Goal: Task Accomplishment & Management: Manage account settings

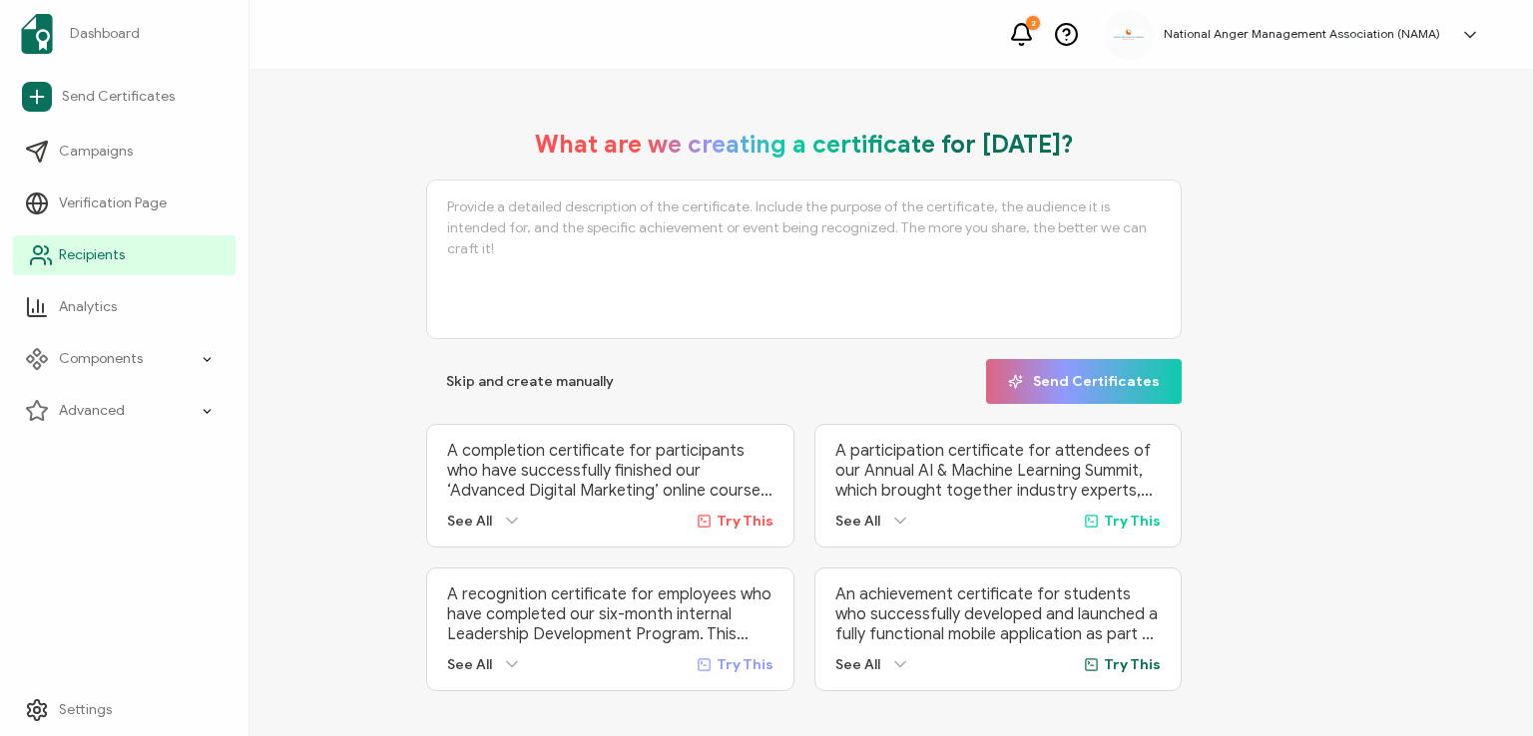
click at [81, 258] on span "Recipients" at bounding box center [92, 255] width 66 height 20
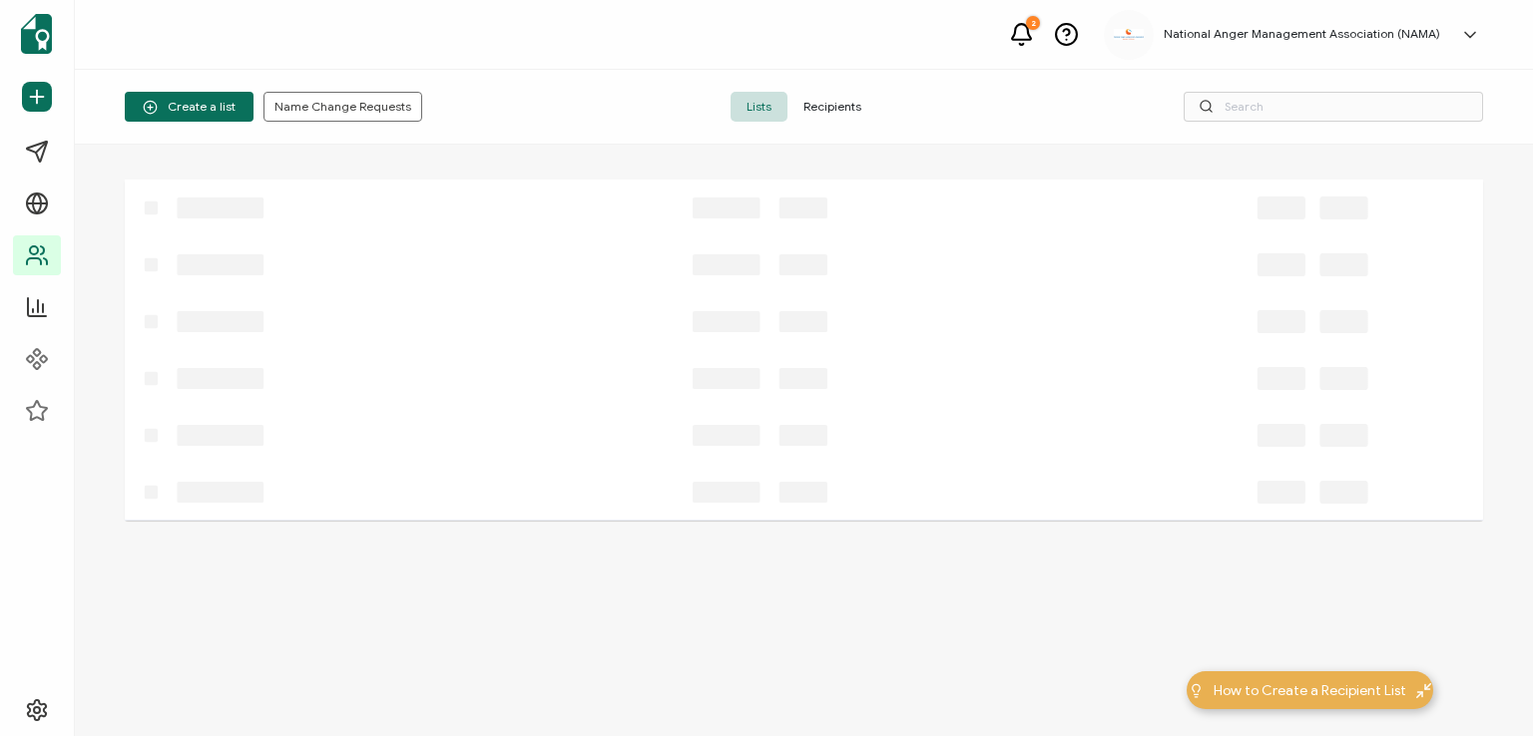
click at [807, 105] on span "Recipients" at bounding box center [832, 107] width 90 height 30
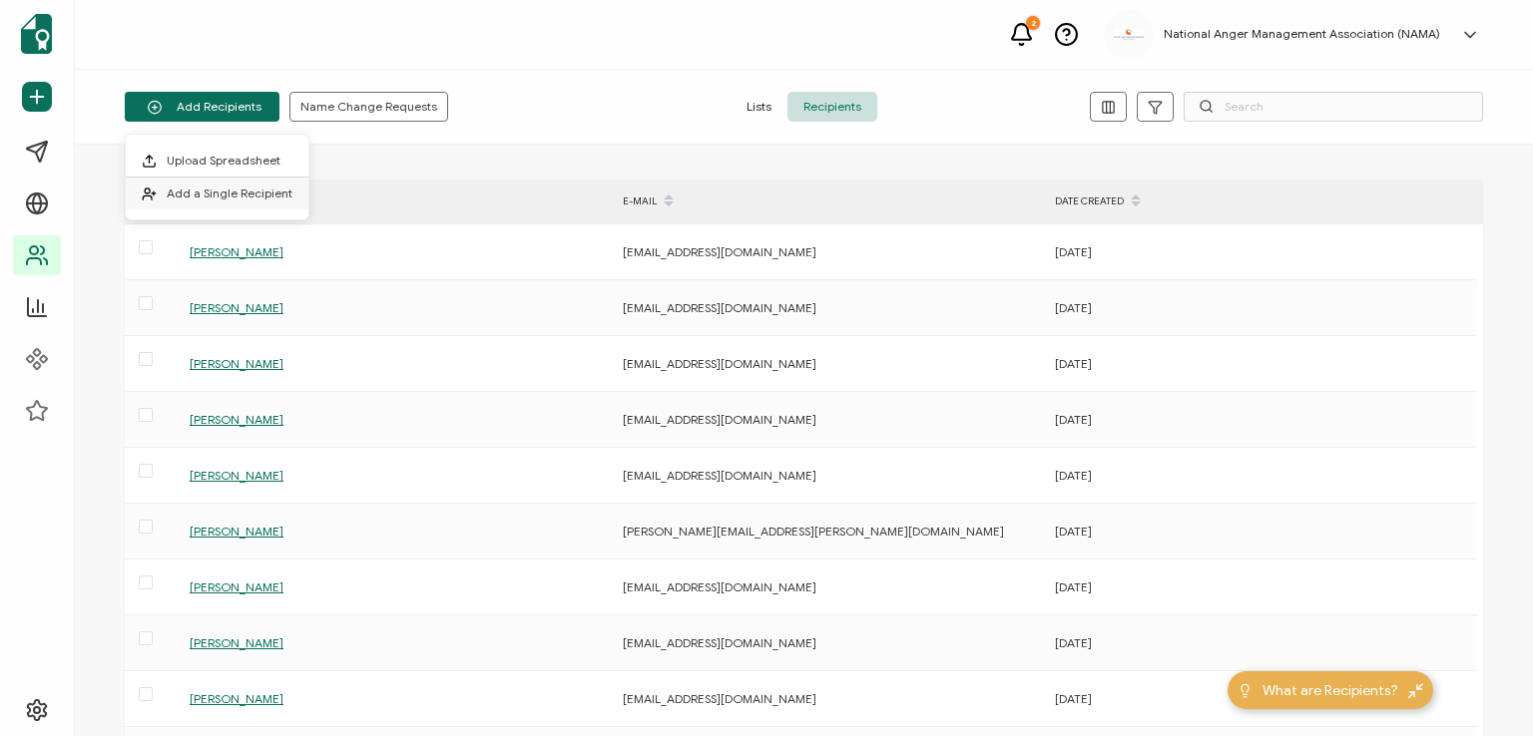
click at [212, 186] on span "Add a Single Recipient" at bounding box center [230, 193] width 126 height 15
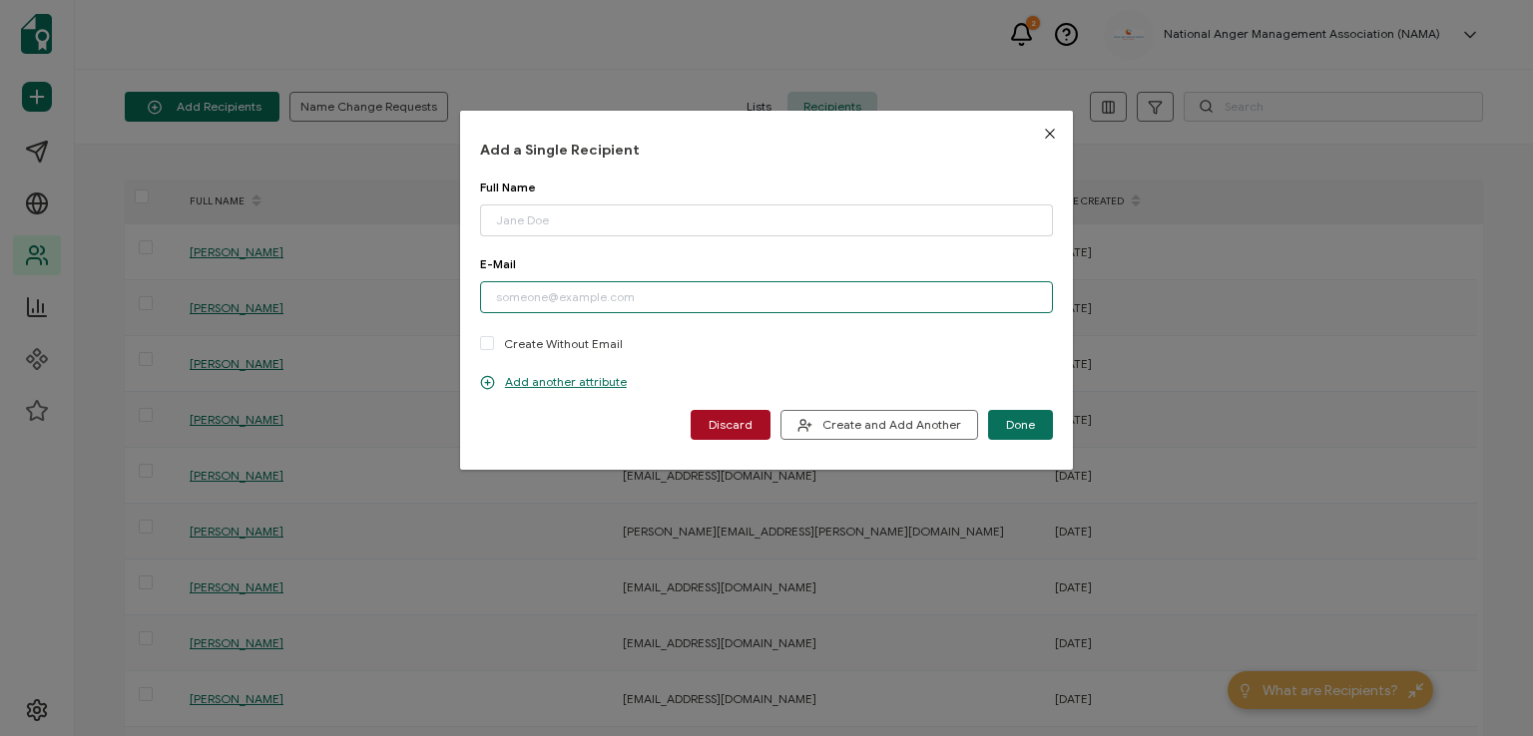
paste input "[EMAIL_ADDRESS][DOMAIN_NAME]"
type input "[EMAIL_ADDRESS][DOMAIN_NAME]"
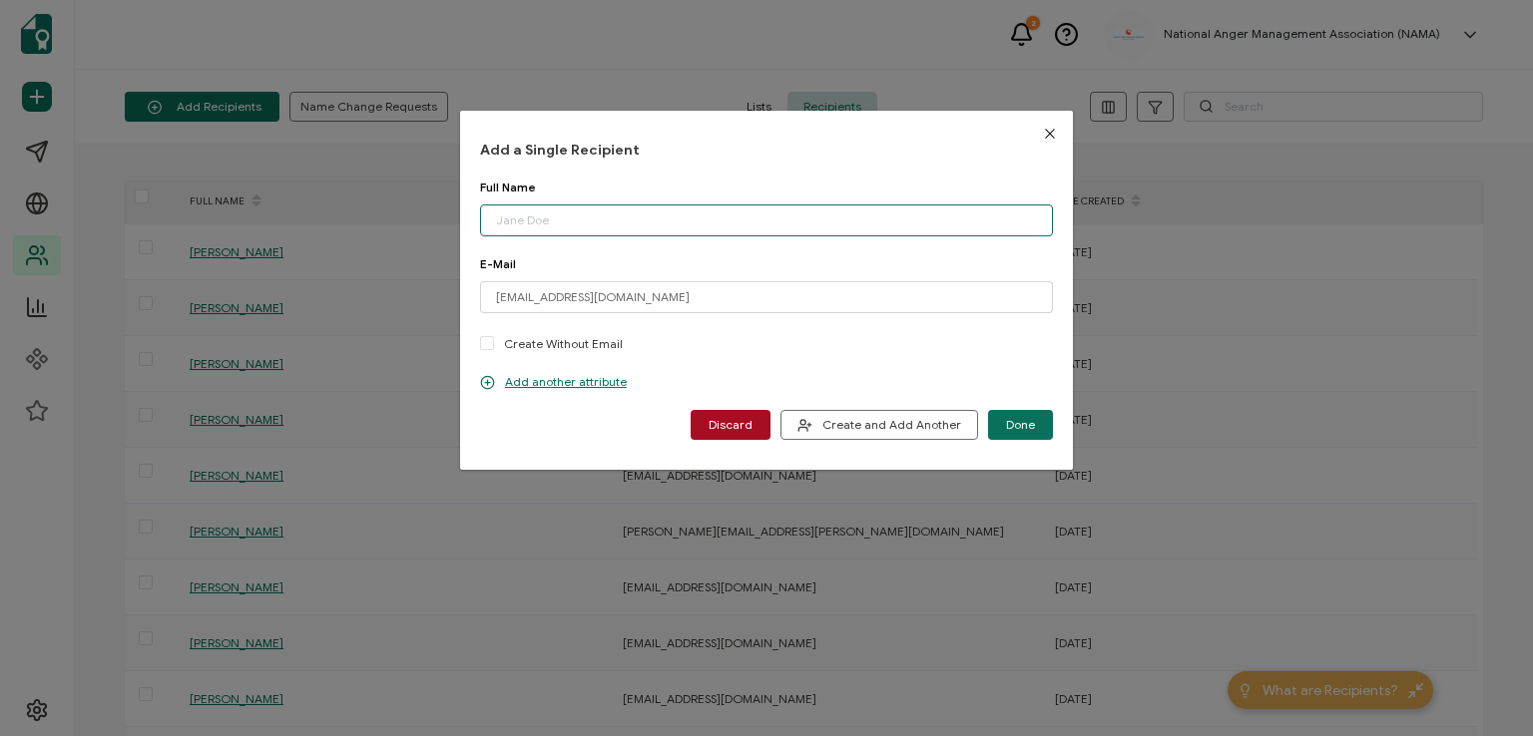
paste input "[PERSON_NAME]"
type input "[PERSON_NAME]"
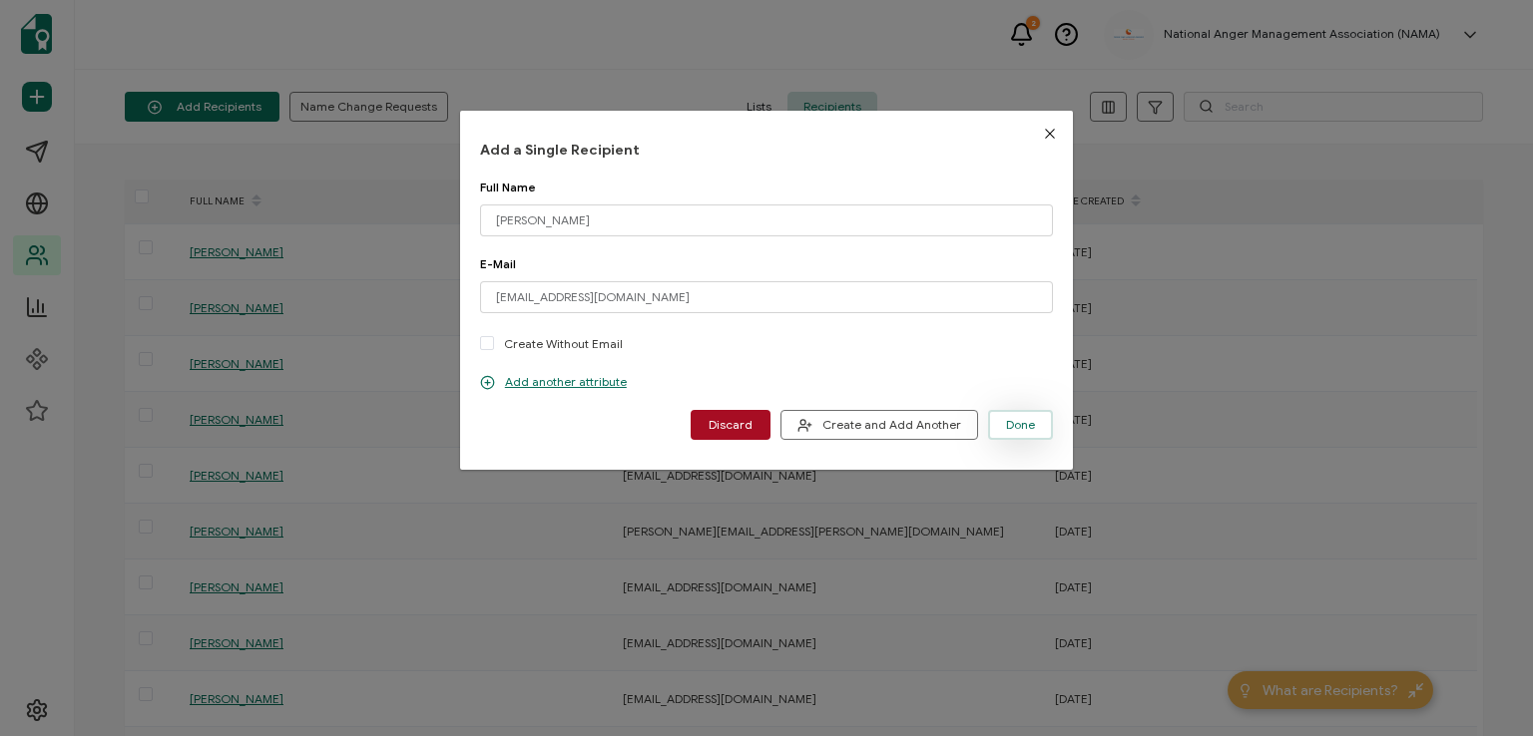
click at [1006, 422] on span "Done" at bounding box center [1020, 425] width 29 height 12
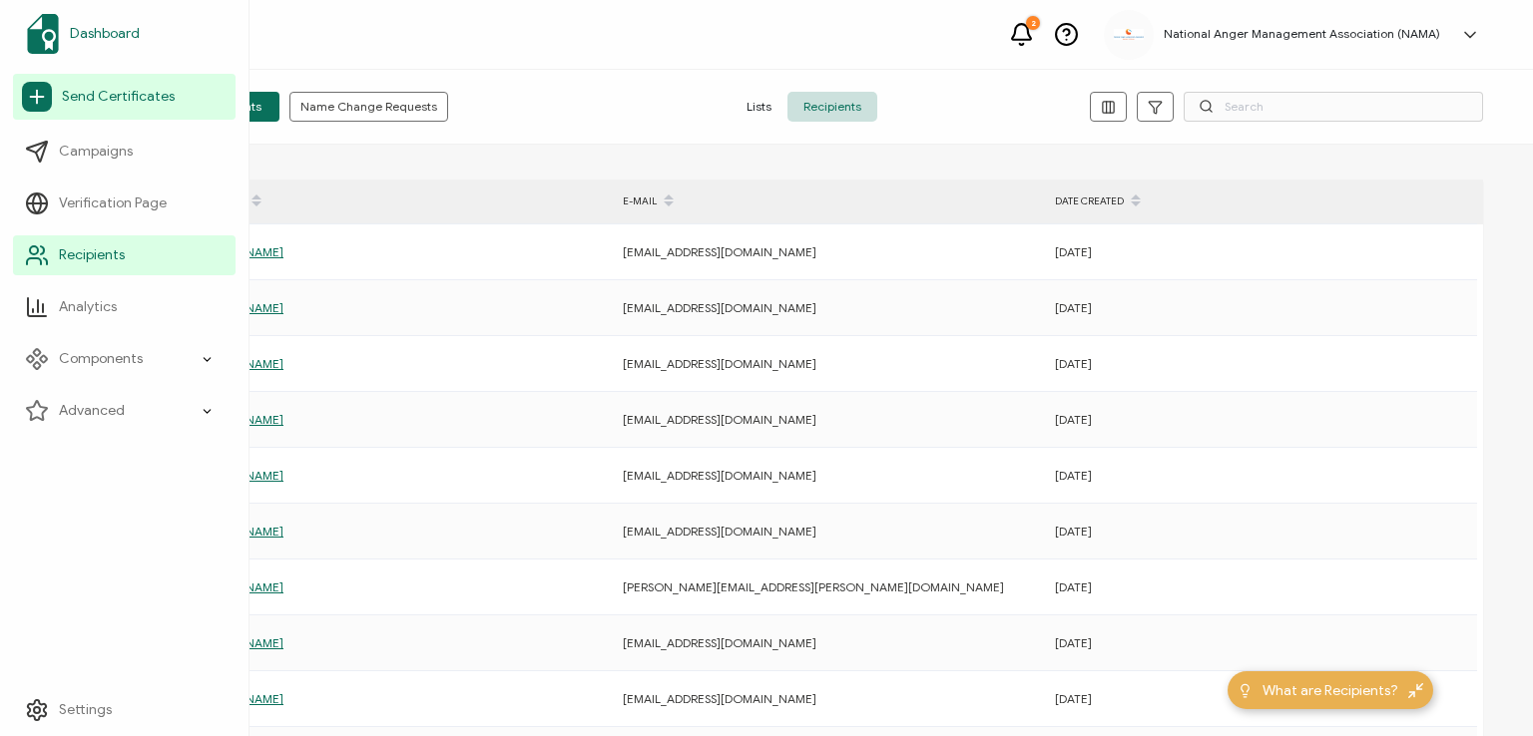
click at [124, 28] on span "Dashboard" at bounding box center [105, 34] width 70 height 20
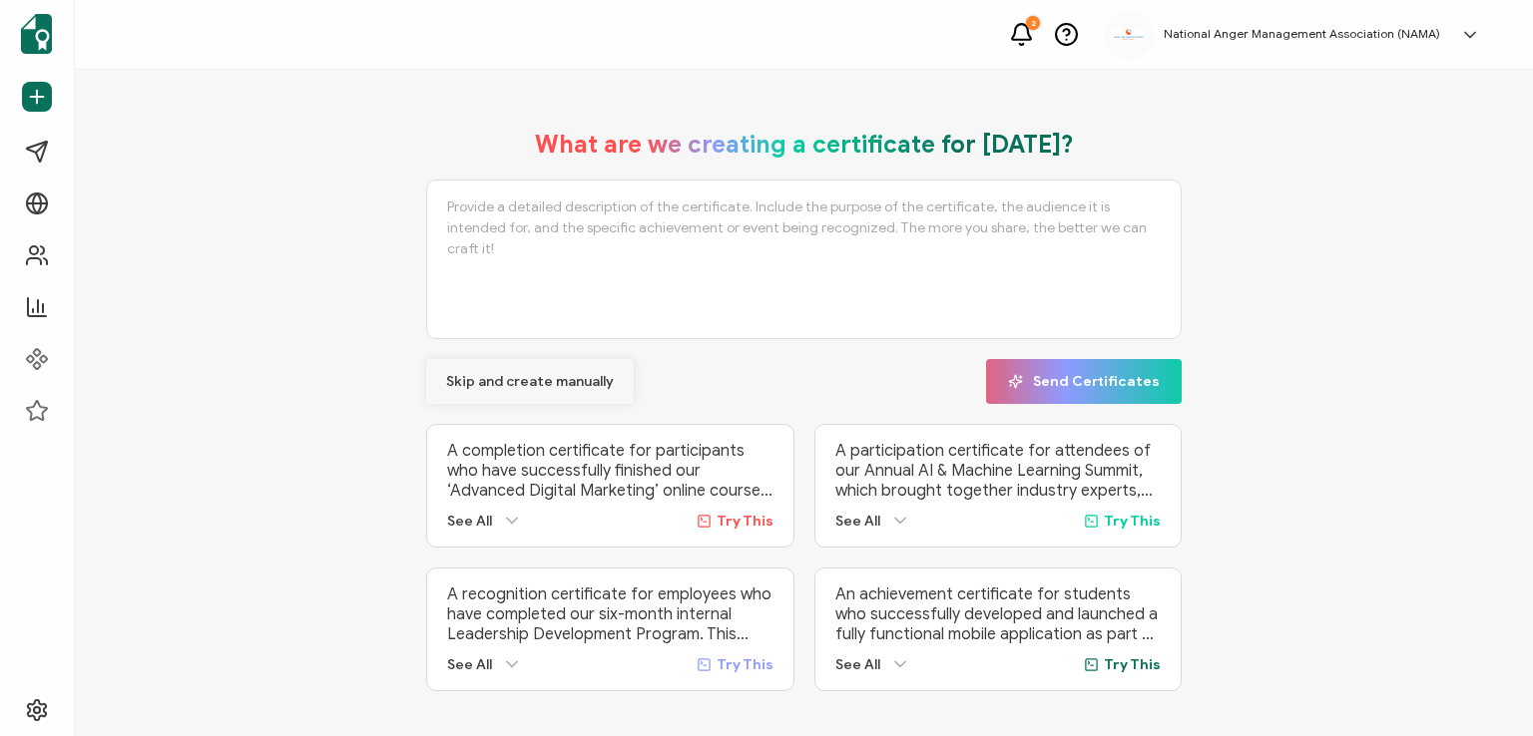
click at [568, 376] on span "Skip and create manually" at bounding box center [530, 382] width 168 height 14
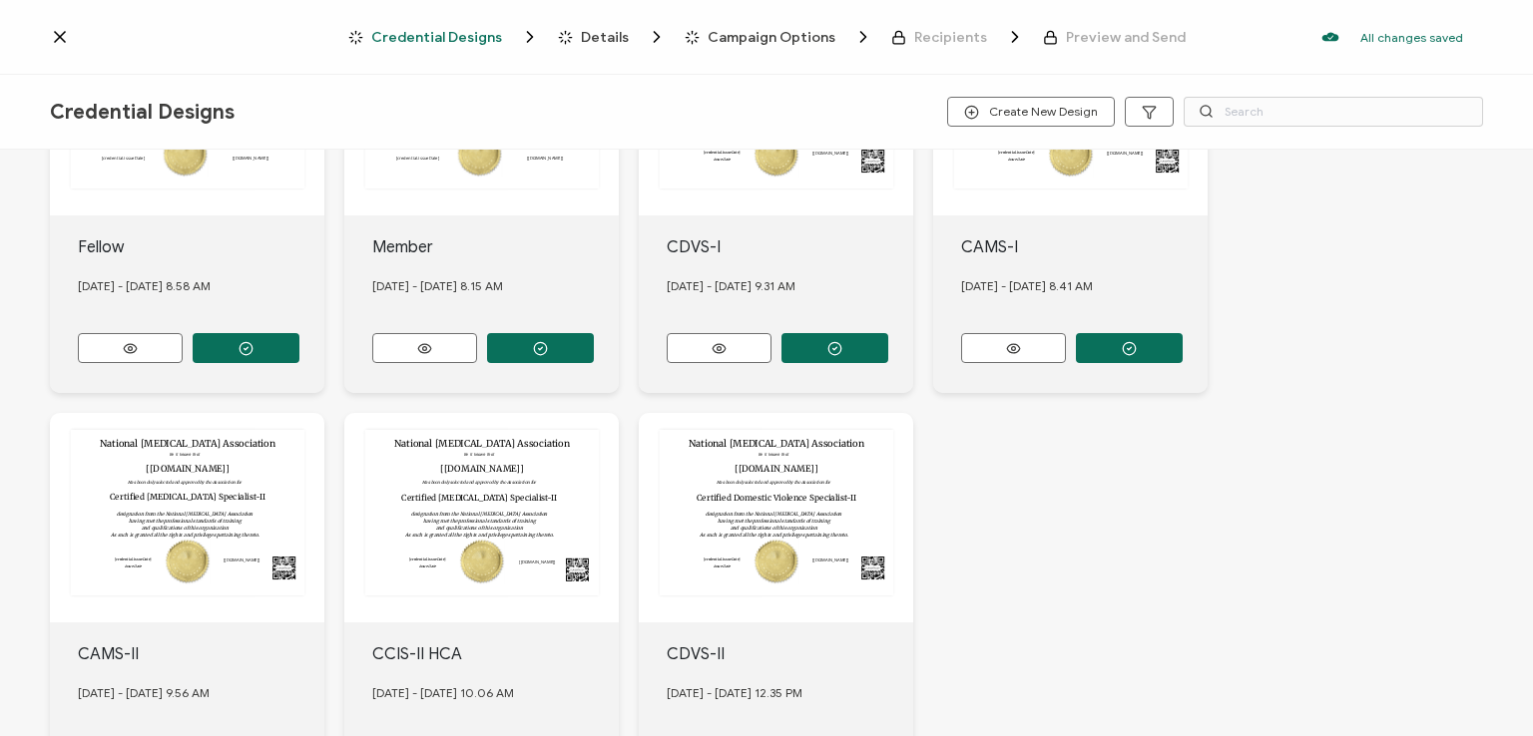
scroll to position [761, 0]
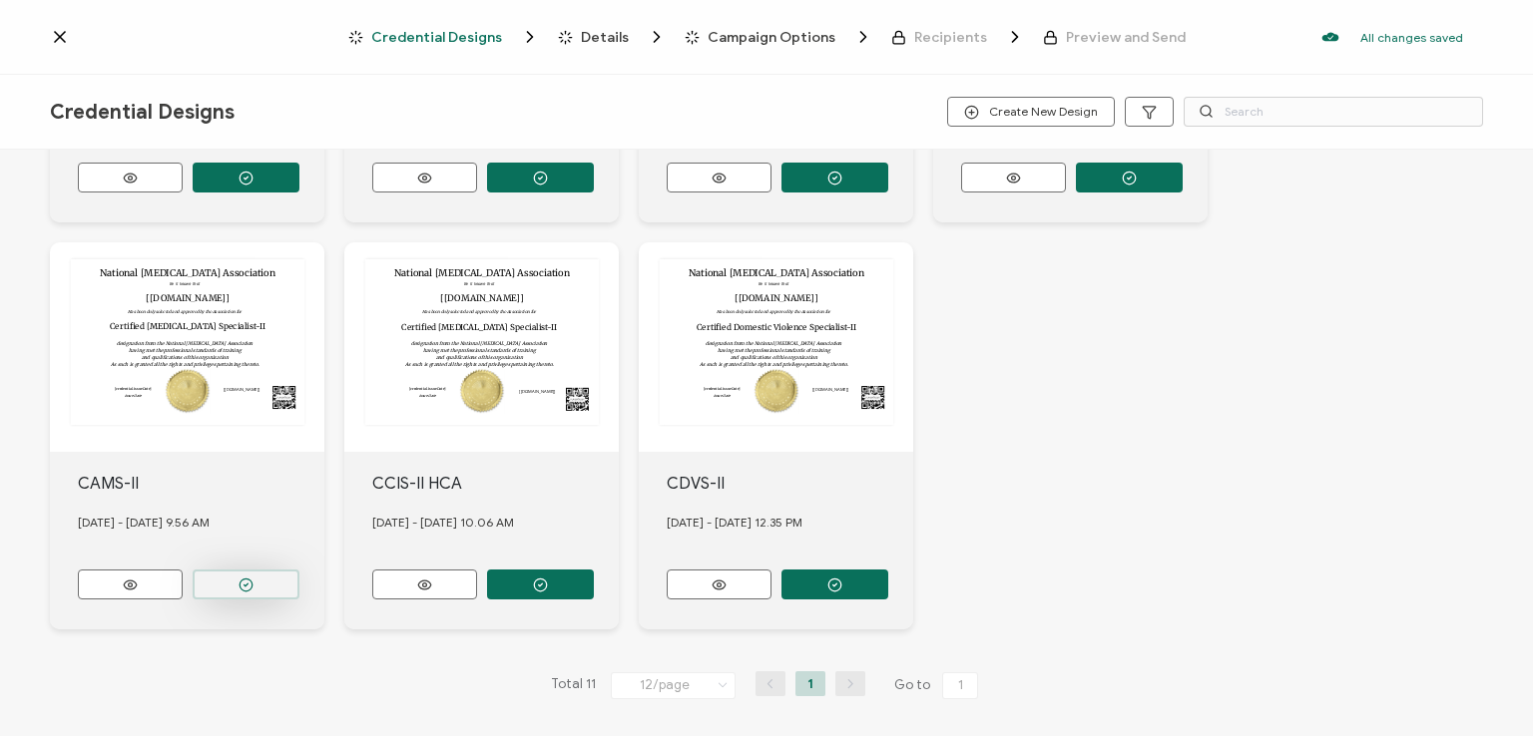
click at [235, 573] on button "button" at bounding box center [246, 585] width 107 height 30
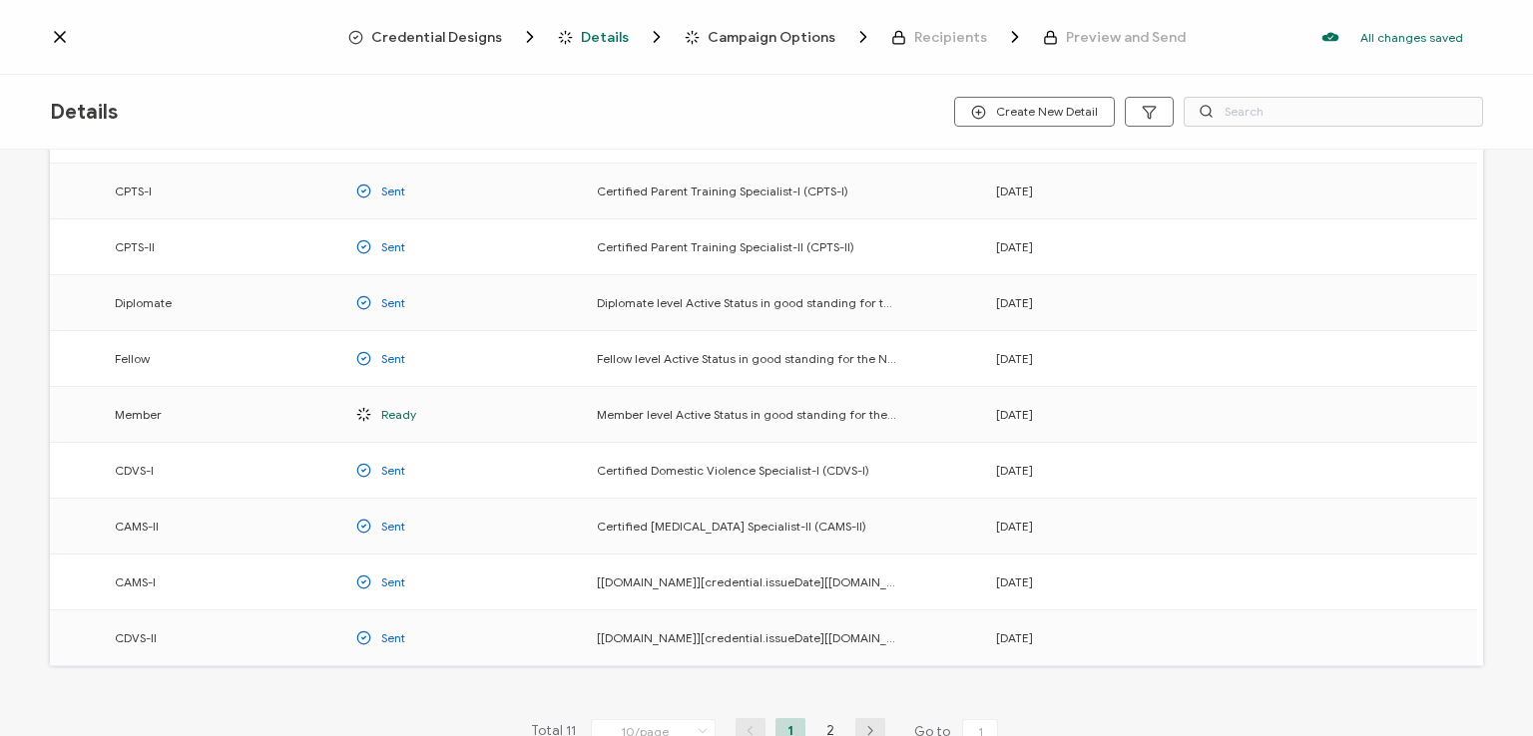
scroll to position [262, 0]
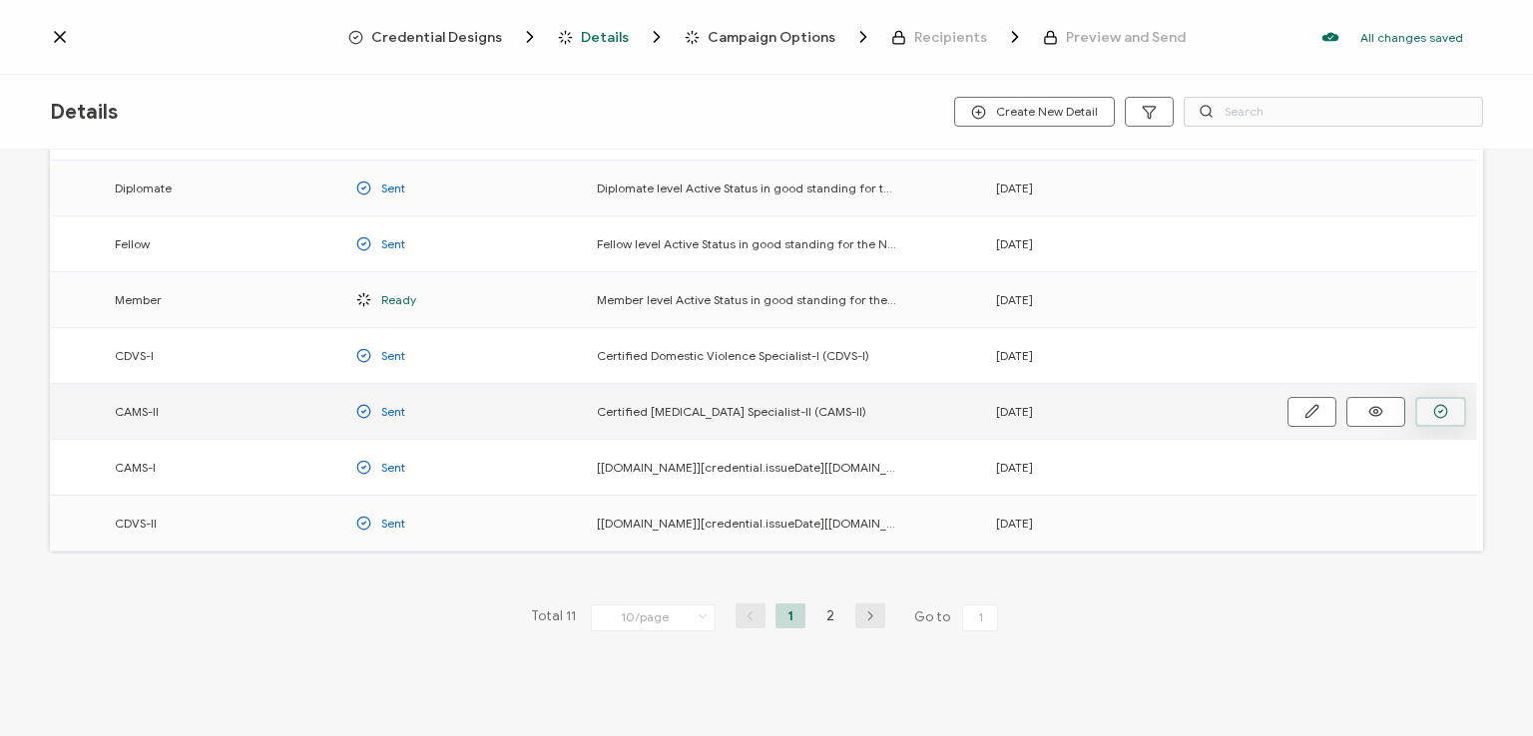
click at [1437, 405] on icon "button" at bounding box center [1440, 411] width 15 height 15
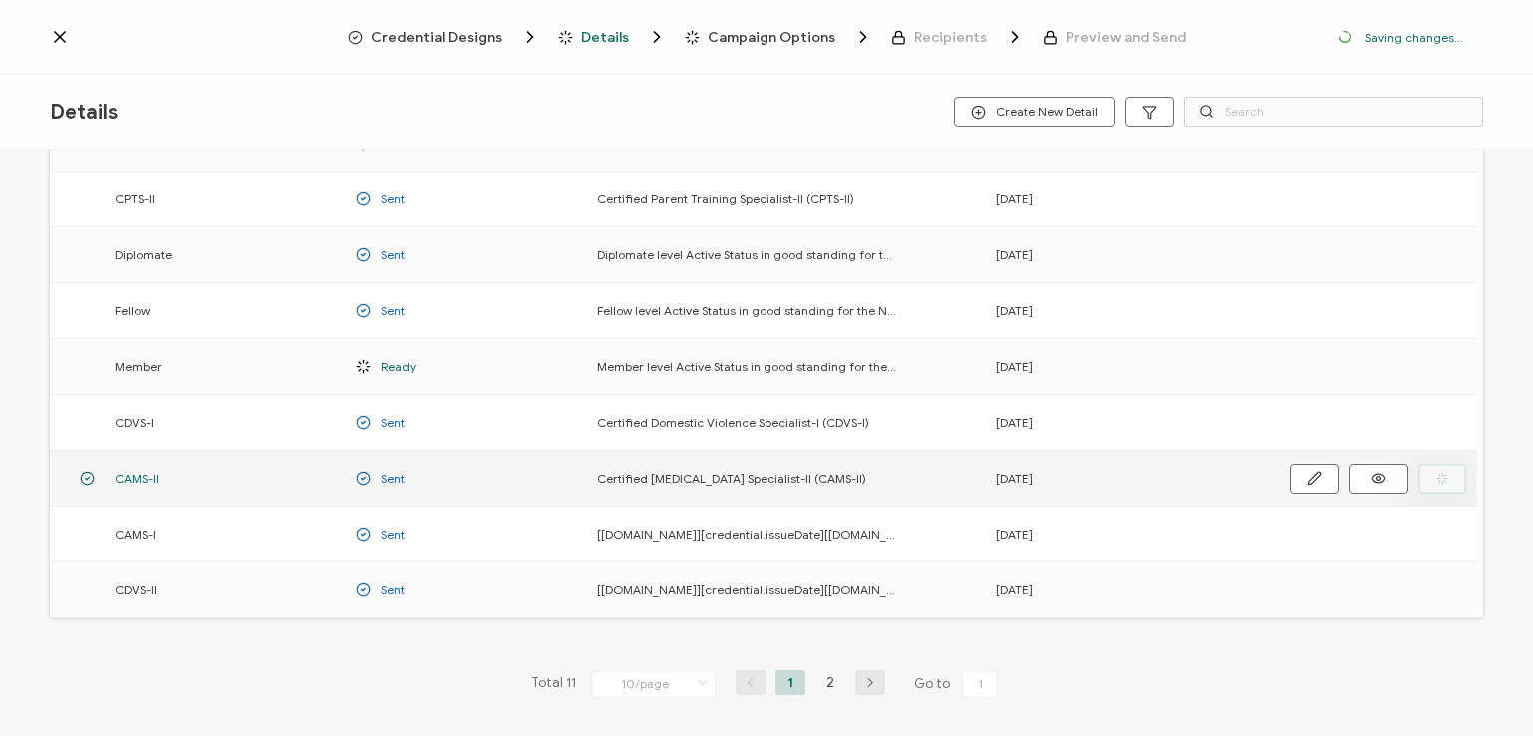
scroll to position [328, 0]
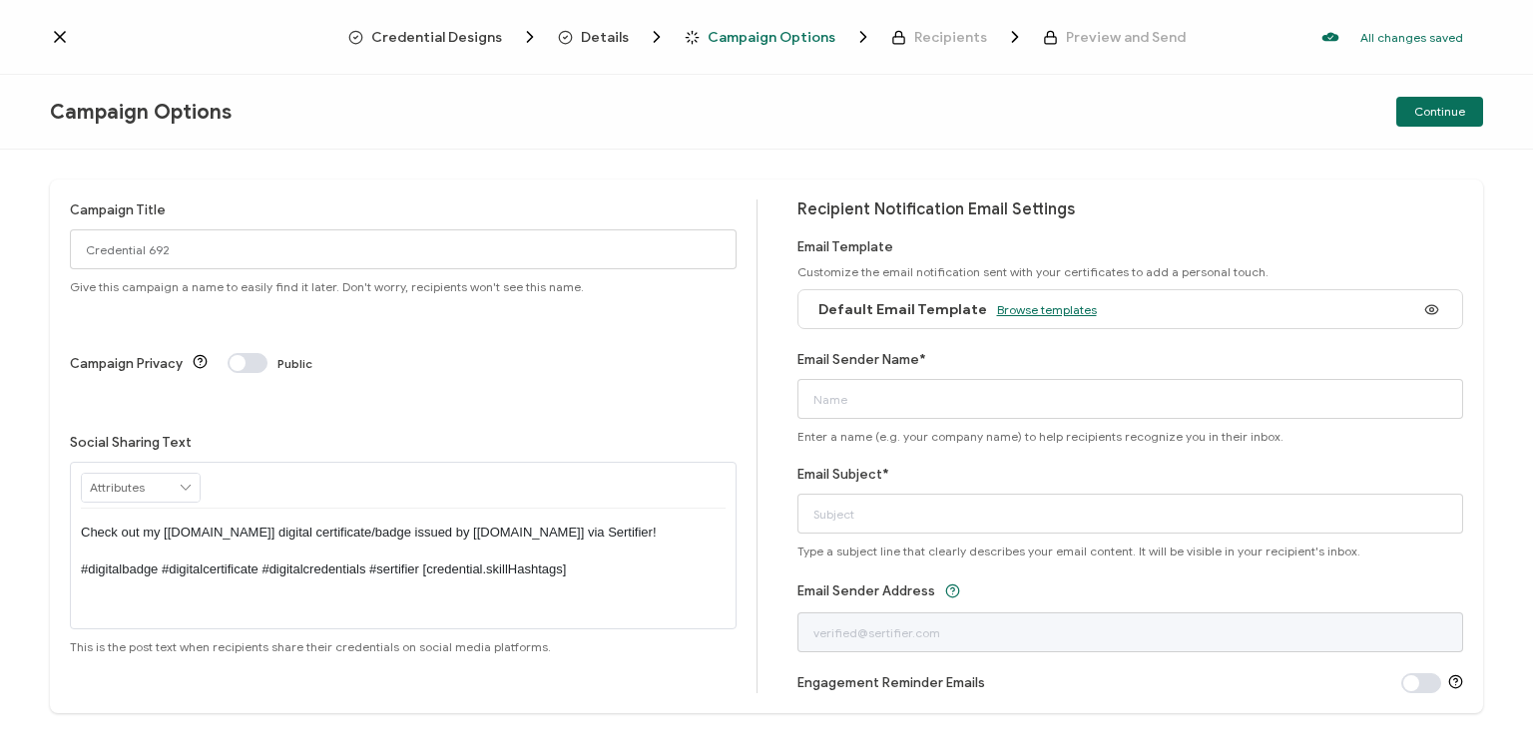
click at [1016, 312] on span "Browse templates" at bounding box center [1047, 309] width 100 height 15
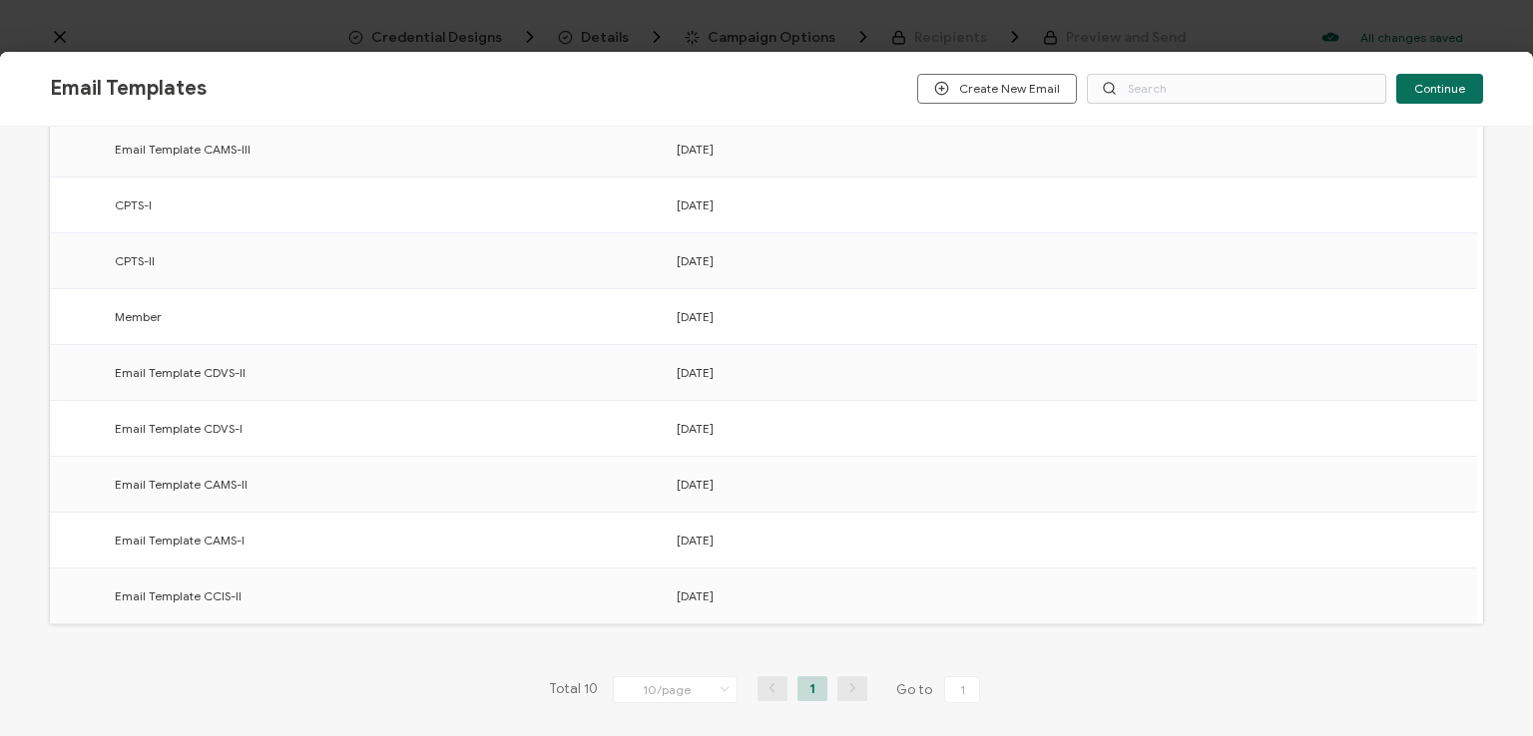
scroll to position [310, 0]
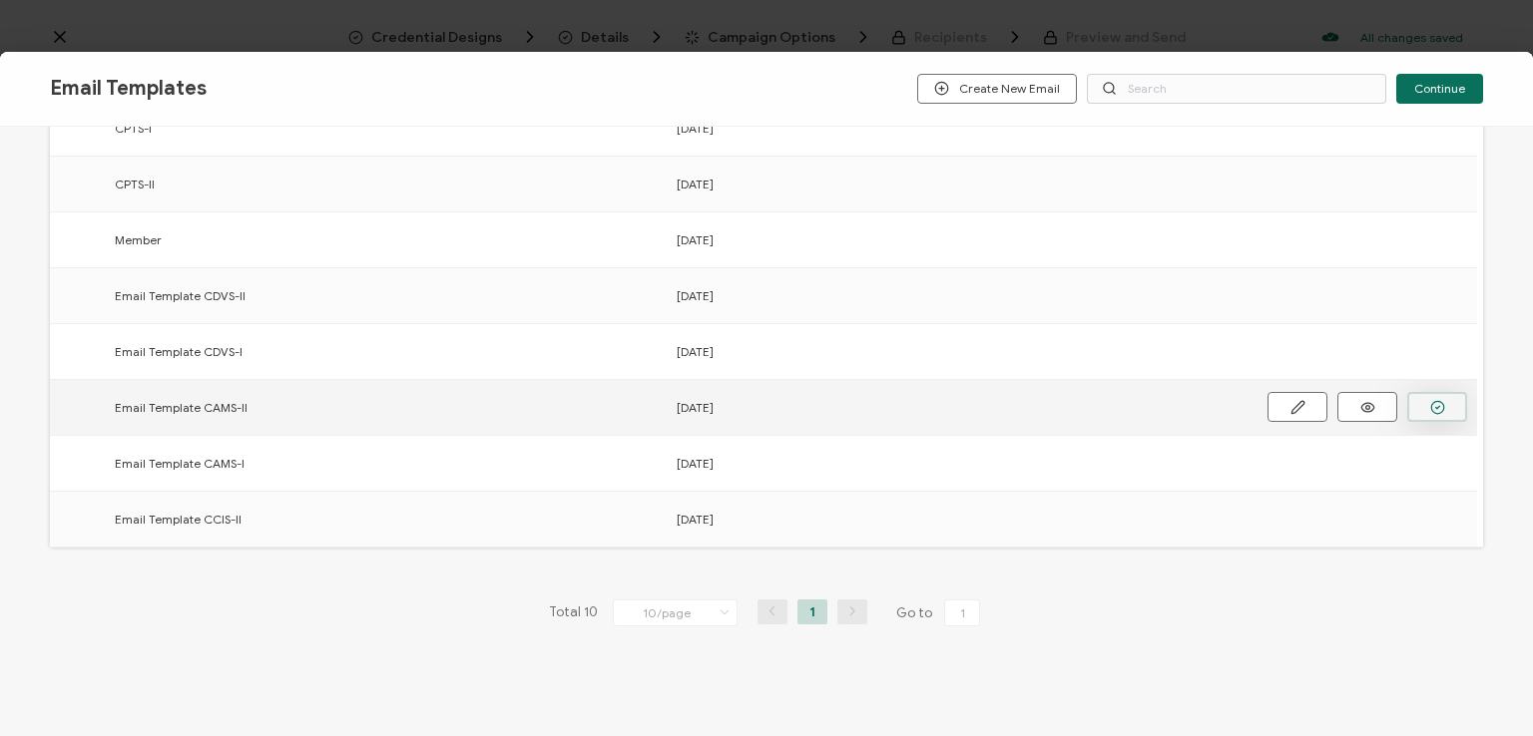
click at [1425, 401] on button "button" at bounding box center [1437, 407] width 60 height 30
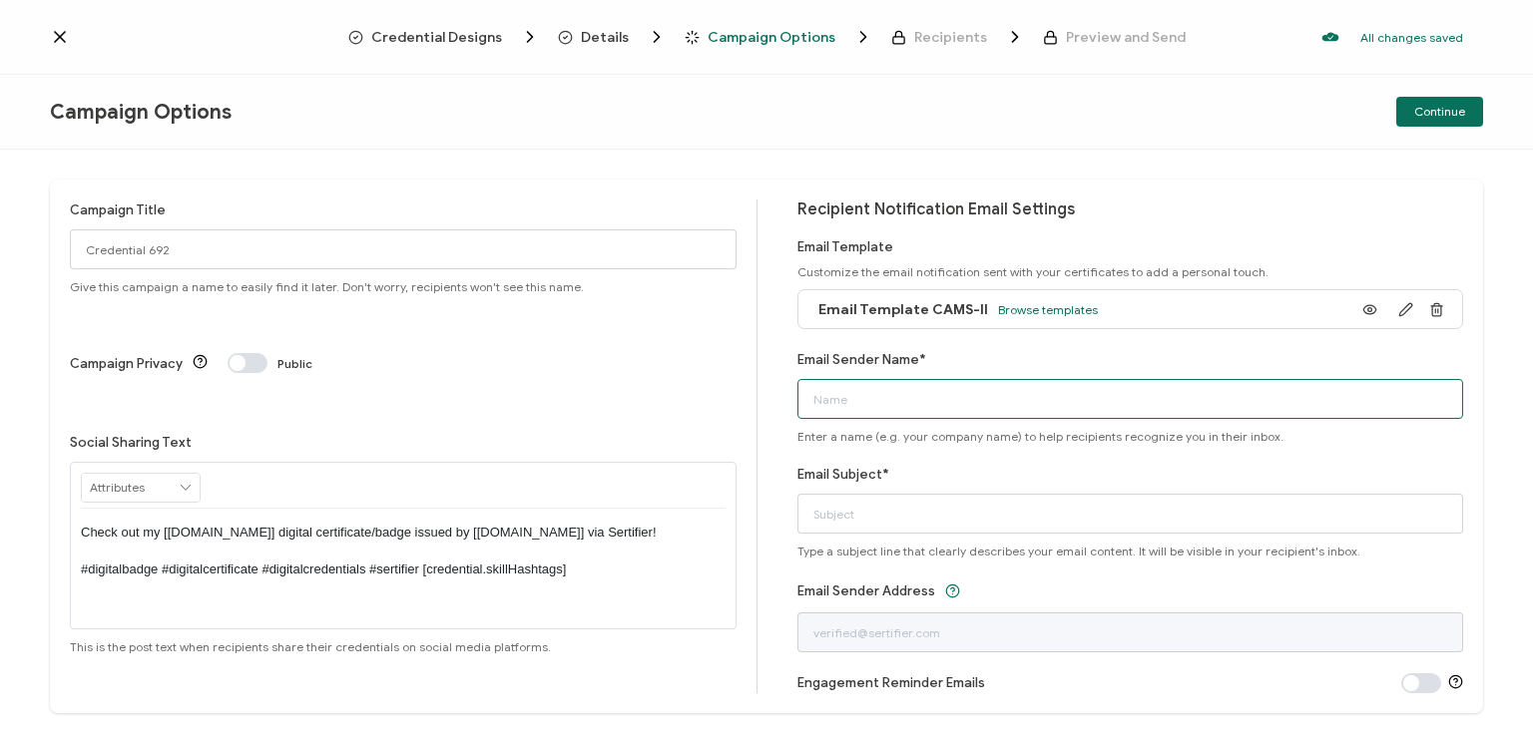
click at [1058, 402] on input "Email Sender Name*" at bounding box center [1130, 399] width 667 height 40
type input "National [MEDICAL_DATA] Association"
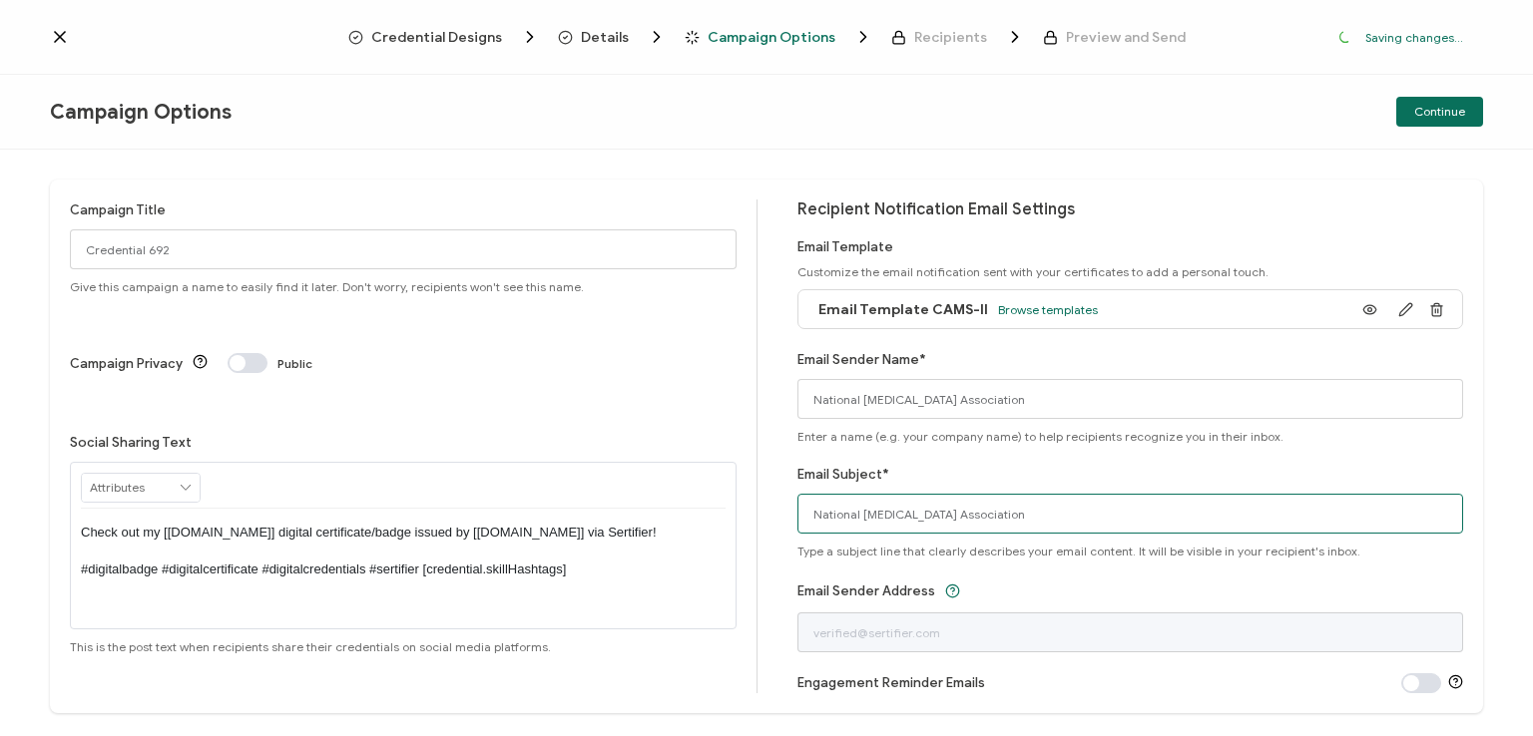
drag, startPoint x: 1047, startPoint y: 512, endPoint x: 730, endPoint y: 523, distance: 316.5
click at [730, 523] on div "Campaign Title Credential 692 Give this campaign a name to easily find it later…" at bounding box center [766, 447] width 1433 height 534
type input "CAMS-II digital certificate"
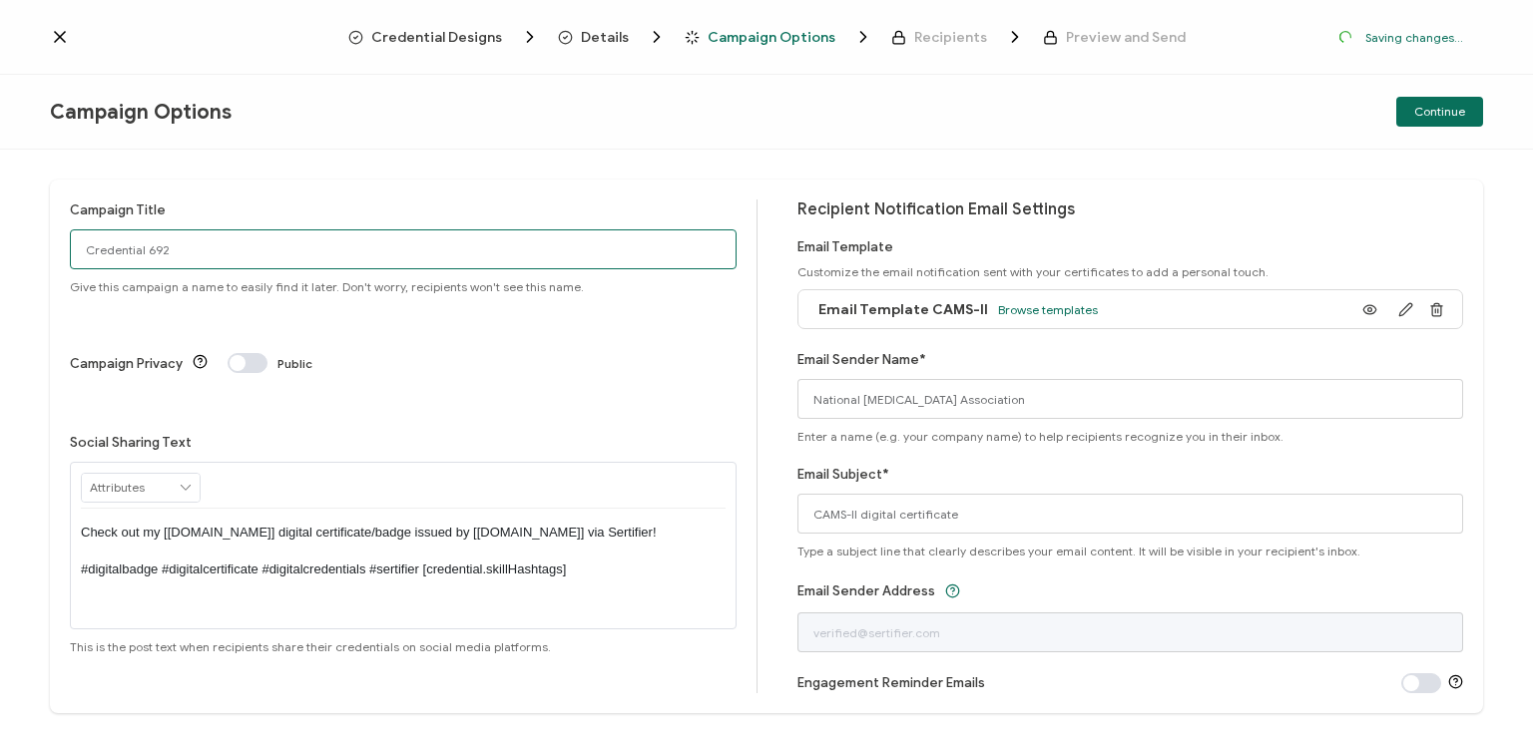
drag, startPoint x: 178, startPoint y: 241, endPoint x: 69, endPoint y: 252, distance: 109.3
click at [70, 252] on input "Credential 692" at bounding box center [403, 250] width 667 height 40
type input "CAMS-II 1 - [DATE]"
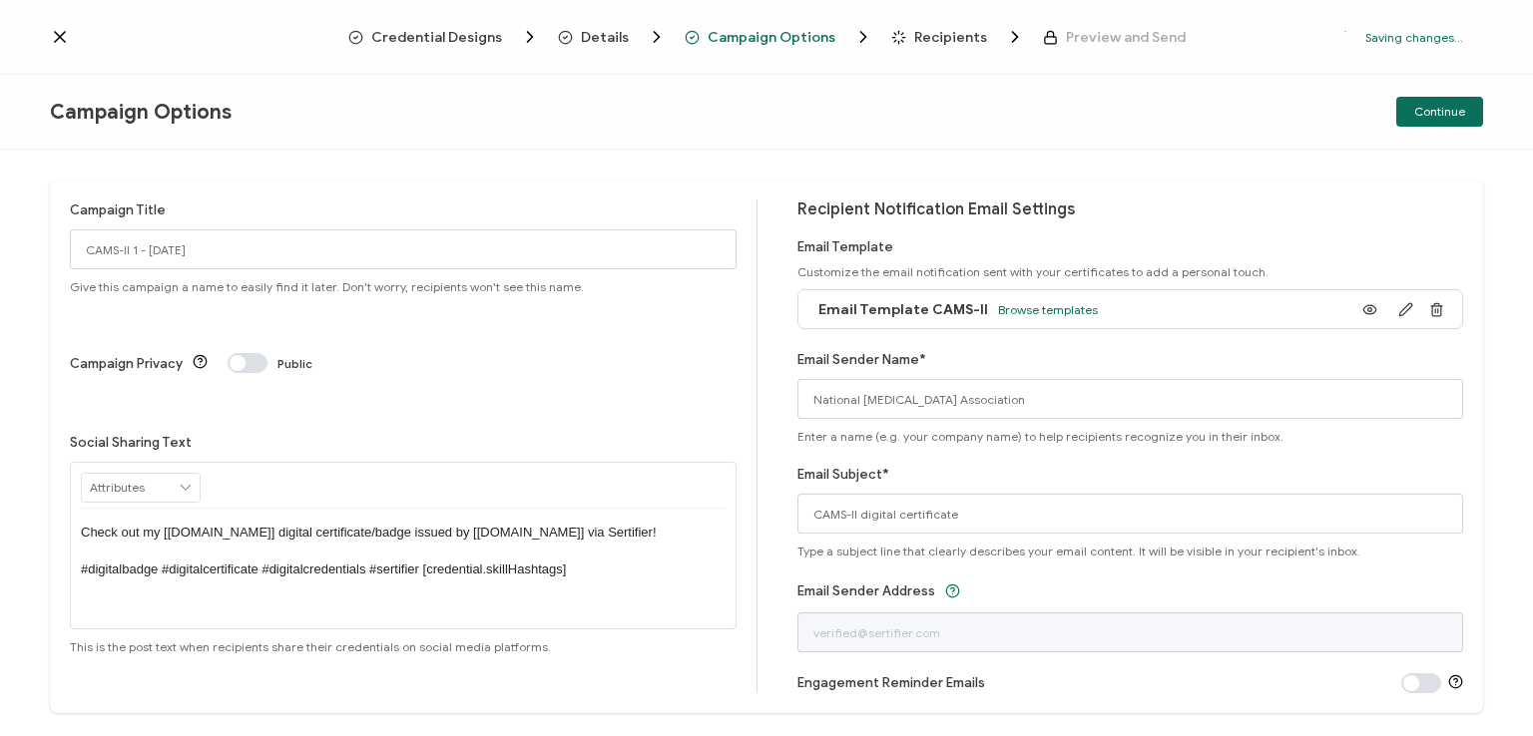
click at [397, 524] on p "Check out my [[DOMAIN_NAME]] digital certificate/badge issued by [[DOMAIN_NAME]…" at bounding box center [403, 551] width 645 height 55
click at [511, 181] on div "Campaign Title CAMS-II 1 - [DATE] Give this campaign a name to easily find it l…" at bounding box center [766, 447] width 1433 height 534
click at [1435, 110] on span "Continue" at bounding box center [1439, 112] width 51 height 12
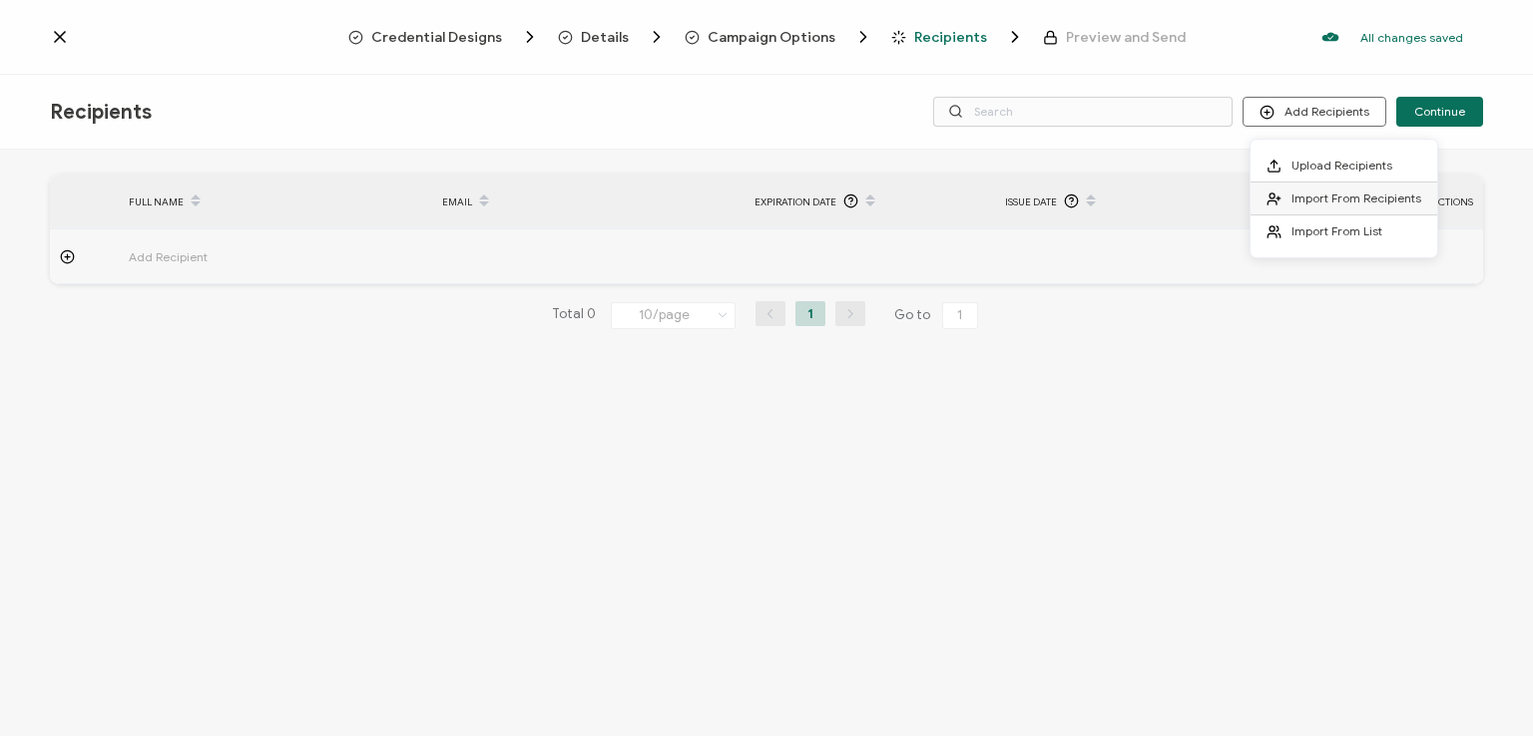
click at [1349, 200] on span "Import From Recipients" at bounding box center [1356, 198] width 130 height 15
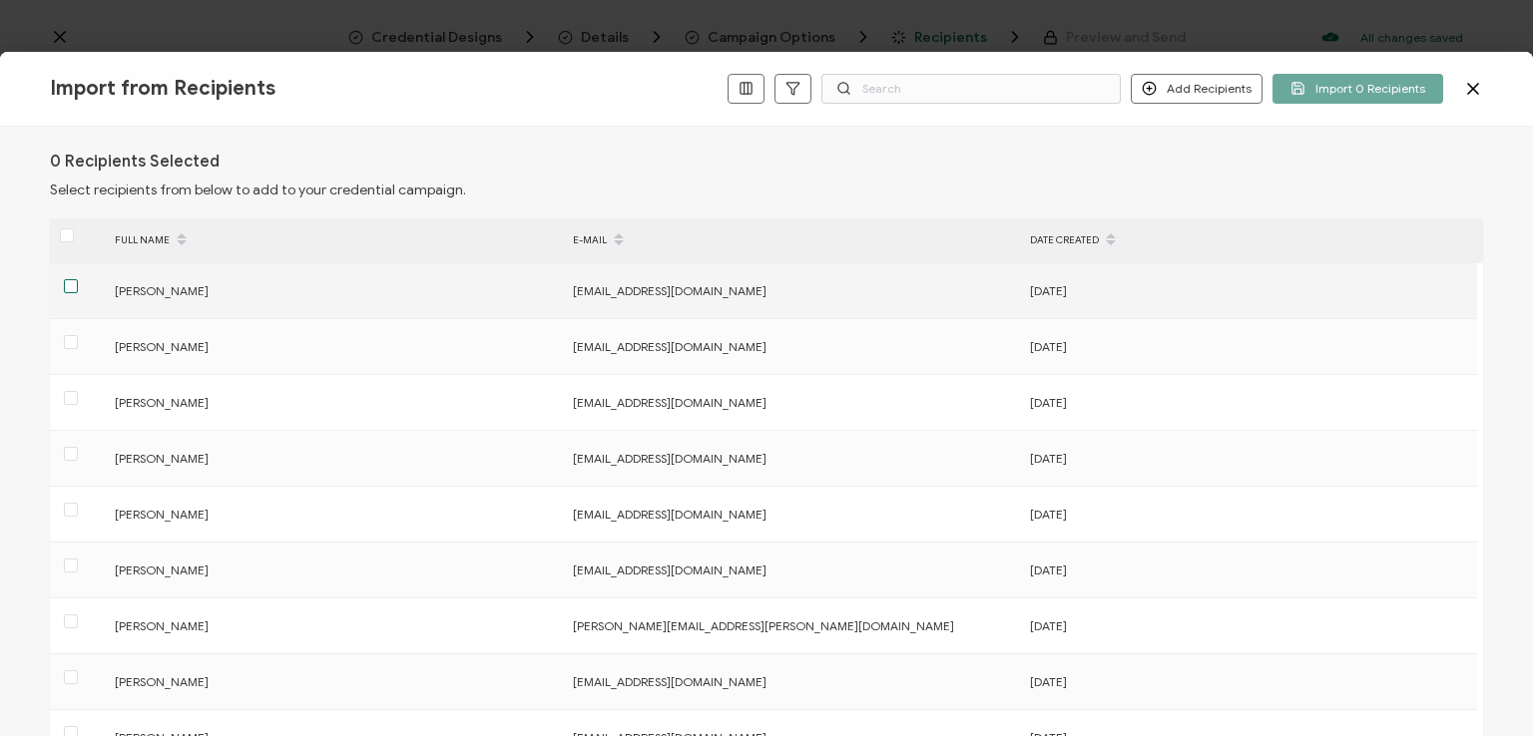
click at [72, 281] on span at bounding box center [71, 286] width 14 height 14
click at [78, 279] on input "checkbox" at bounding box center [78, 279] width 0 height 0
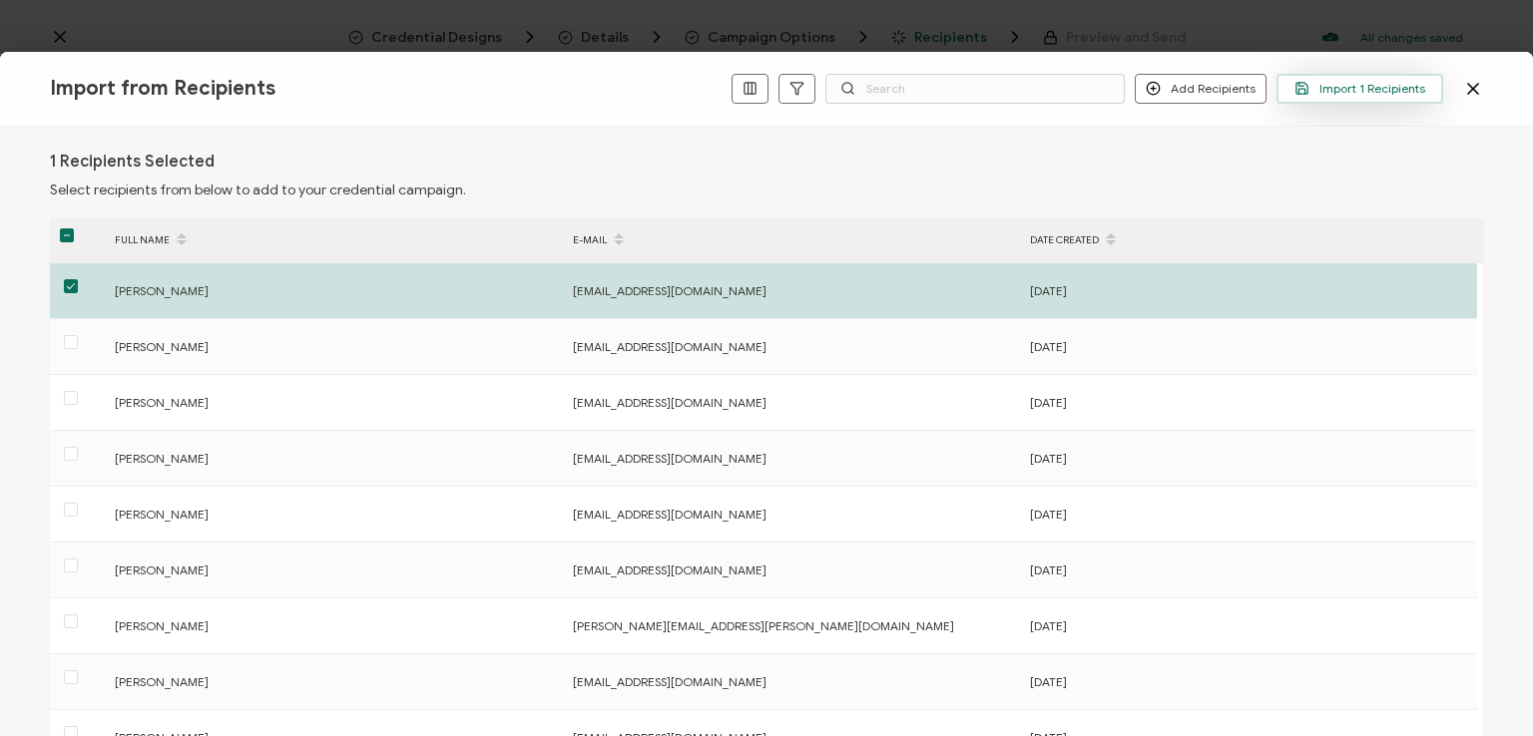
click at [1339, 82] on span "Import 1 Recipients" at bounding box center [1359, 88] width 131 height 15
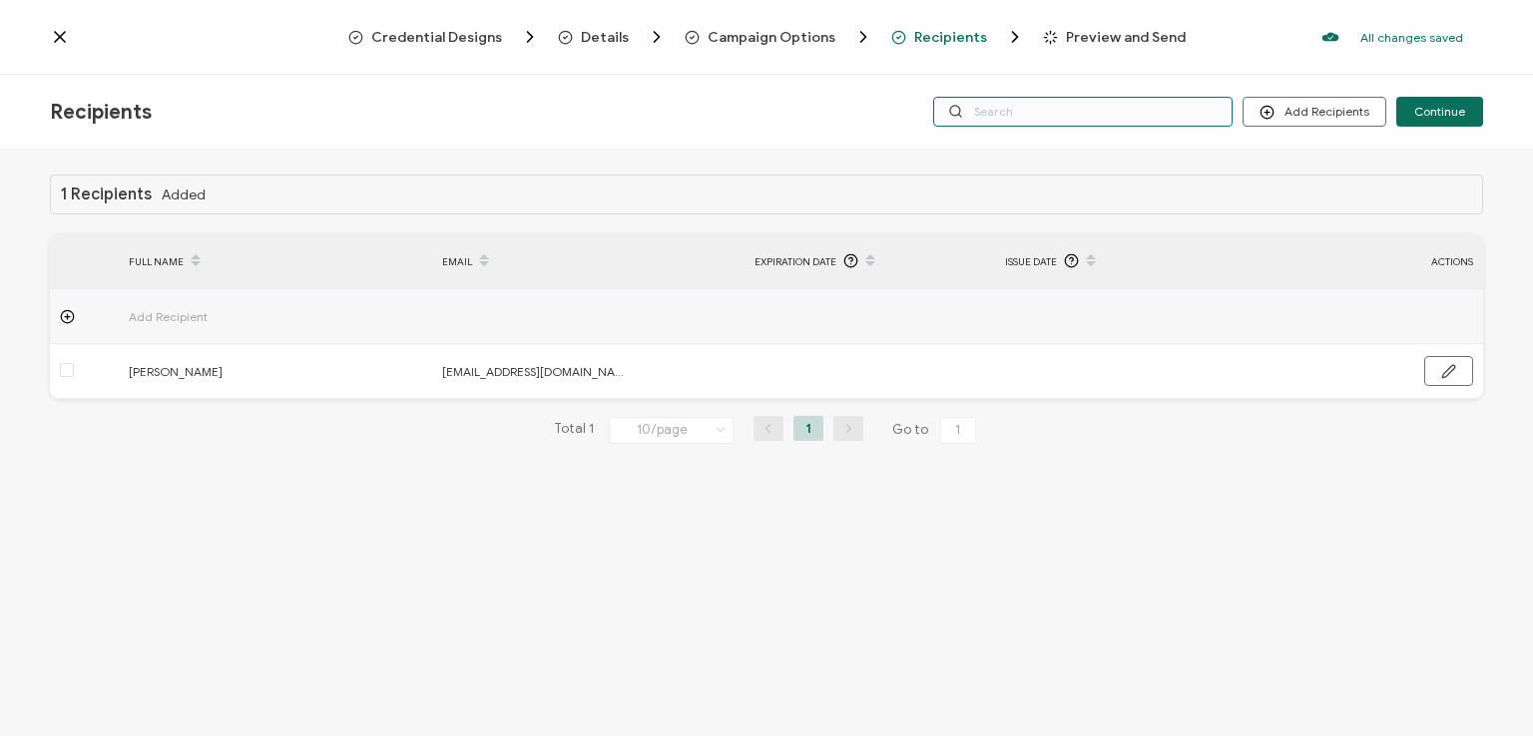
click at [1094, 113] on input "text" at bounding box center [1082, 112] width 299 height 30
click at [1078, 75] on div "Recipients Add Recipients Continue" at bounding box center [766, 112] width 1533 height 75
click at [1067, 104] on input "text" at bounding box center [1082, 112] width 299 height 30
click at [1058, 154] on div "1 Recipients Added FULL NAME EMAIL Expiration Date Issue Date ACTIONS Add Recip…" at bounding box center [766, 446] width 1533 height 592
click at [1050, 111] on input "text" at bounding box center [1082, 112] width 299 height 30
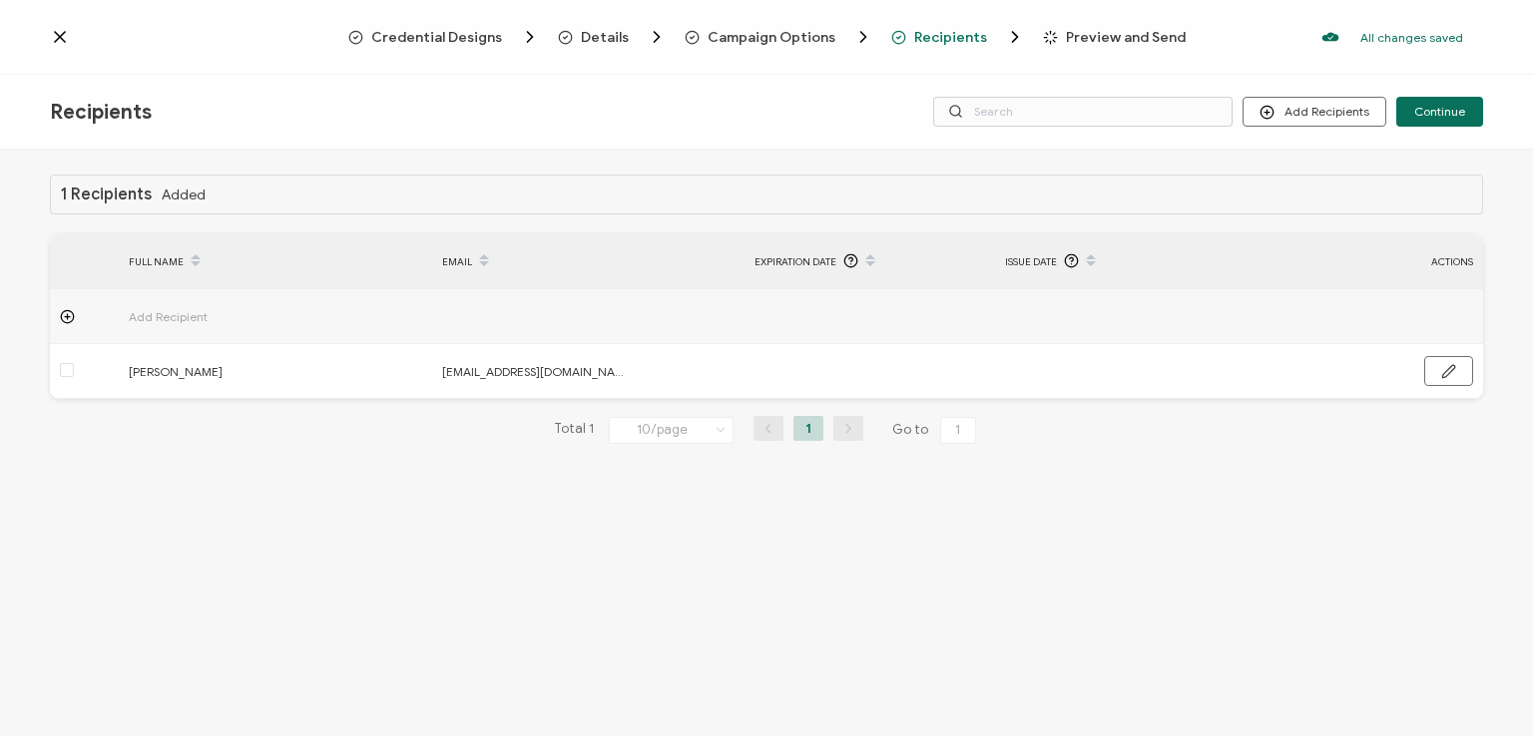
click at [1062, 67] on div "Credential Designs Details Campaign Options Recipients Preview and Send All cha…" at bounding box center [766, 37] width 1533 height 75
click at [1439, 102] on button "Continue" at bounding box center [1439, 112] width 87 height 30
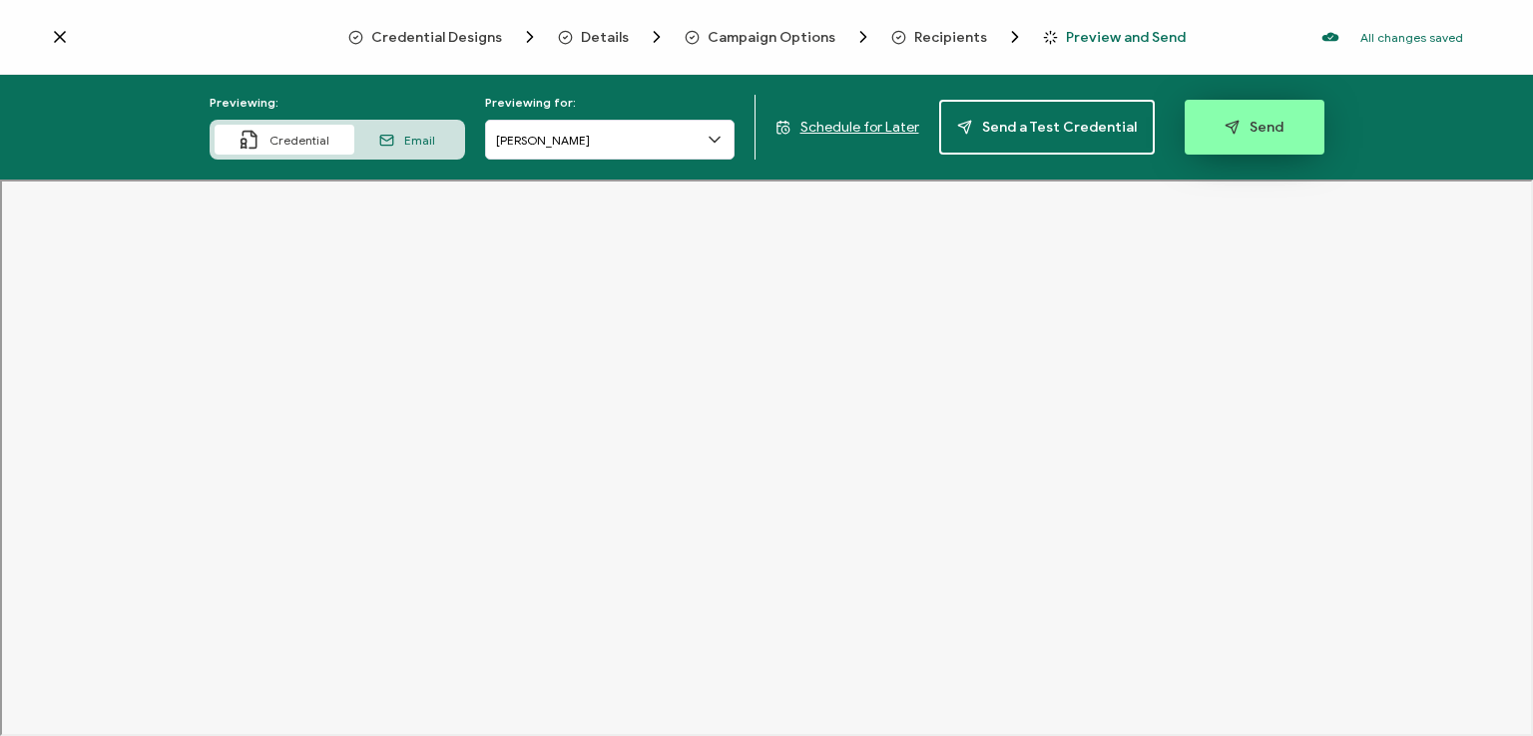
click at [1250, 125] on span "Send" at bounding box center [1253, 127] width 59 height 15
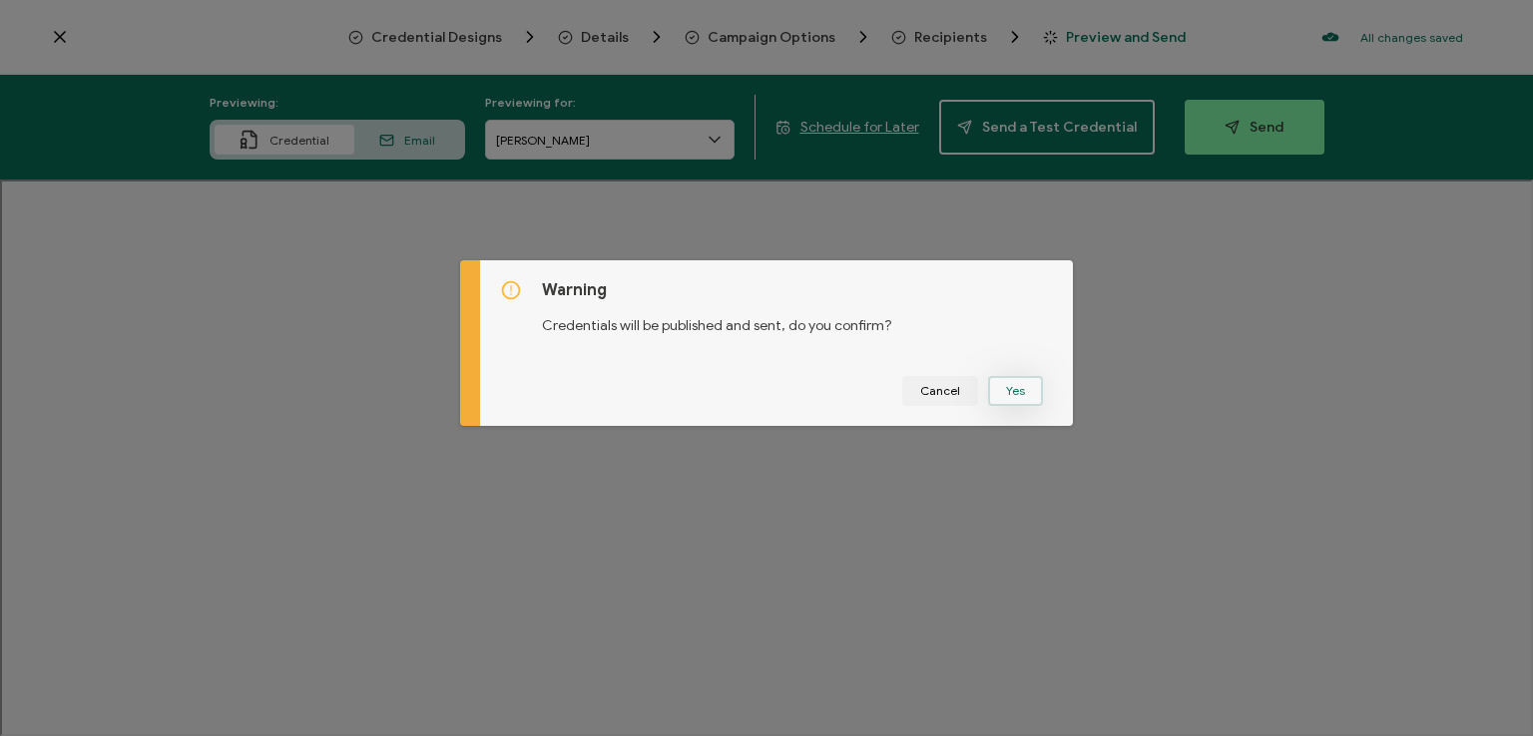
click at [1012, 392] on button "Yes" at bounding box center [1015, 391] width 55 height 30
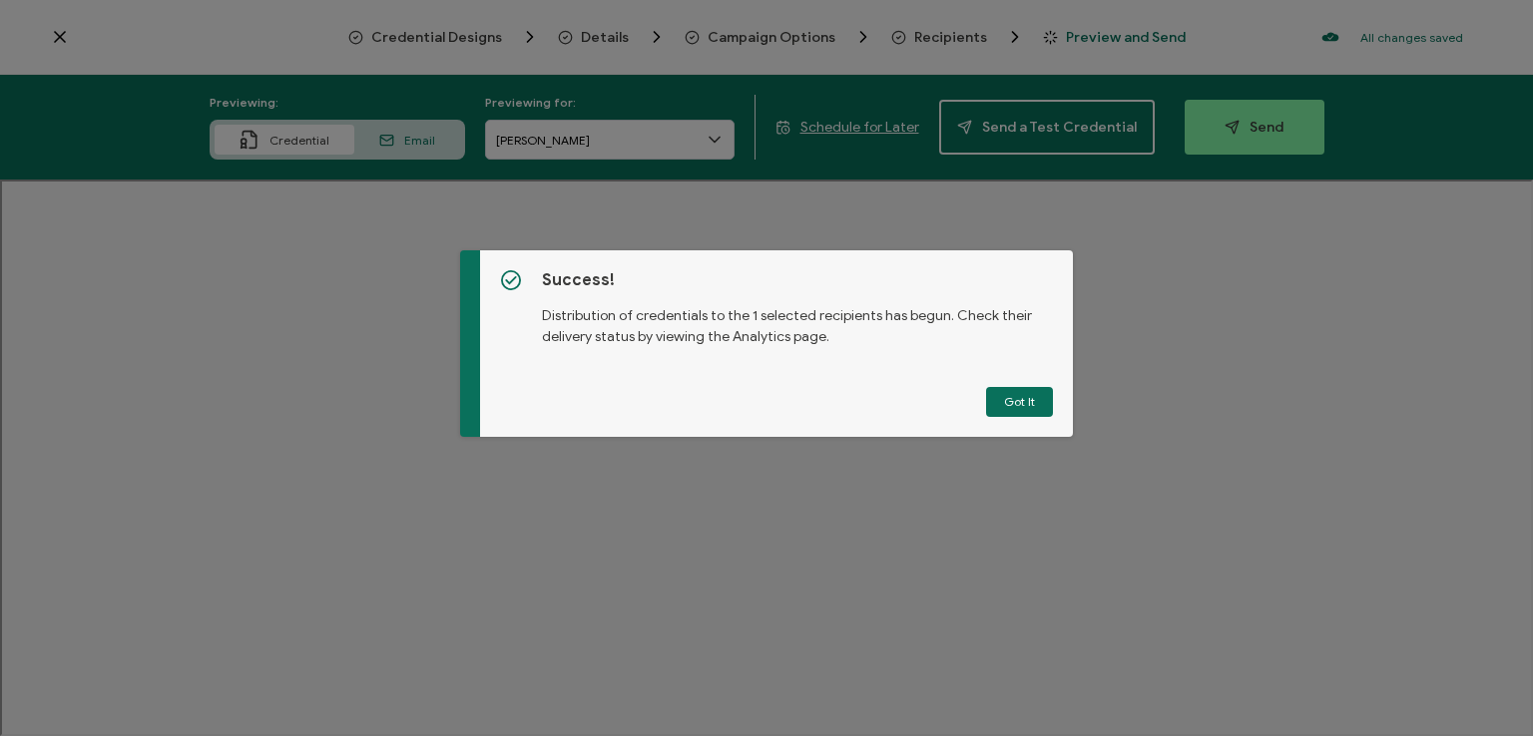
click at [1012, 392] on button "Got It" at bounding box center [1019, 402] width 67 height 30
